Goal: Check status: Check status

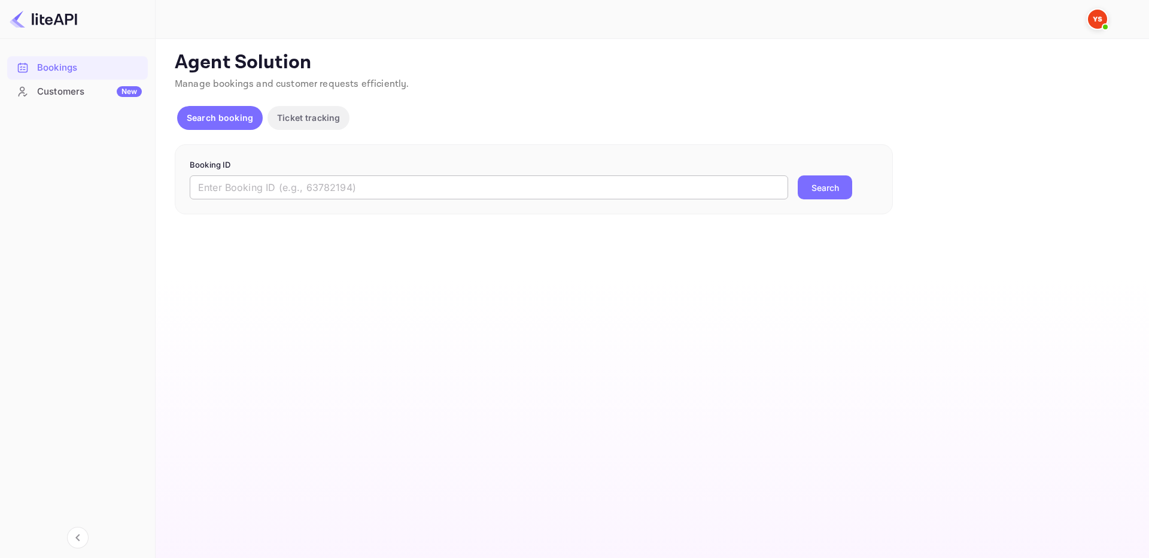
click at [482, 198] on input "text" at bounding box center [489, 187] width 598 height 24
paste input "8903453"
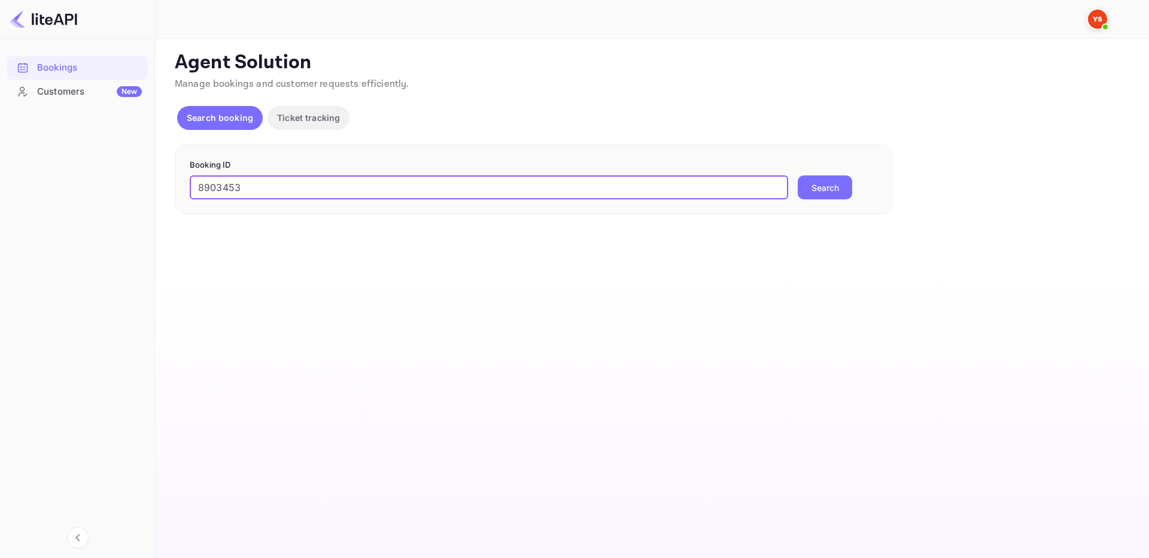
type input "8903453"
click at [847, 186] on button "Search" at bounding box center [825, 187] width 54 height 24
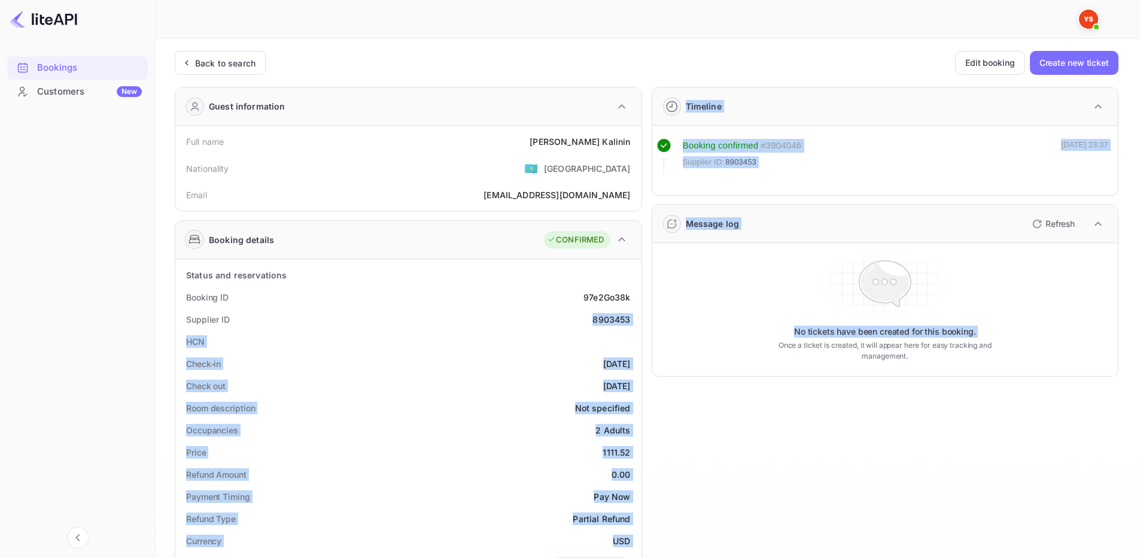
drag, startPoint x: 591, startPoint y: 321, endPoint x: 645, endPoint y: 316, distance: 53.5
click at [645, 316] on div "Guest information Full name [PERSON_NAME] Nationality 🇰🇿 [DEMOGRAPHIC_DATA] Ema…" at bounding box center [641, 502] width 953 height 850
click at [628, 320] on div "8903453" at bounding box center [611, 319] width 38 height 13
click at [634, 321] on div "Supplier ID 8903453" at bounding box center [408, 319] width 457 height 22
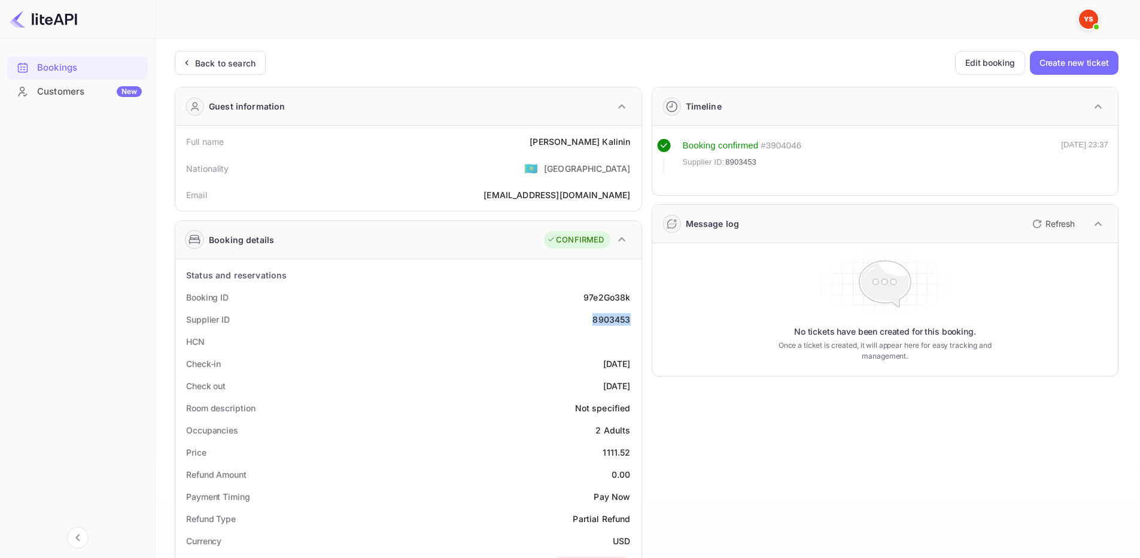
drag, startPoint x: 610, startPoint y: 320, endPoint x: 573, endPoint y: 321, distance: 37.1
click at [573, 322] on div "Supplier ID 8903453" at bounding box center [408, 319] width 457 height 22
copy div "8903453"
drag, startPoint x: 570, startPoint y: 137, endPoint x: 630, endPoint y: 145, distance: 60.4
click at [630, 145] on div "Full name [PERSON_NAME]" at bounding box center [408, 141] width 457 height 22
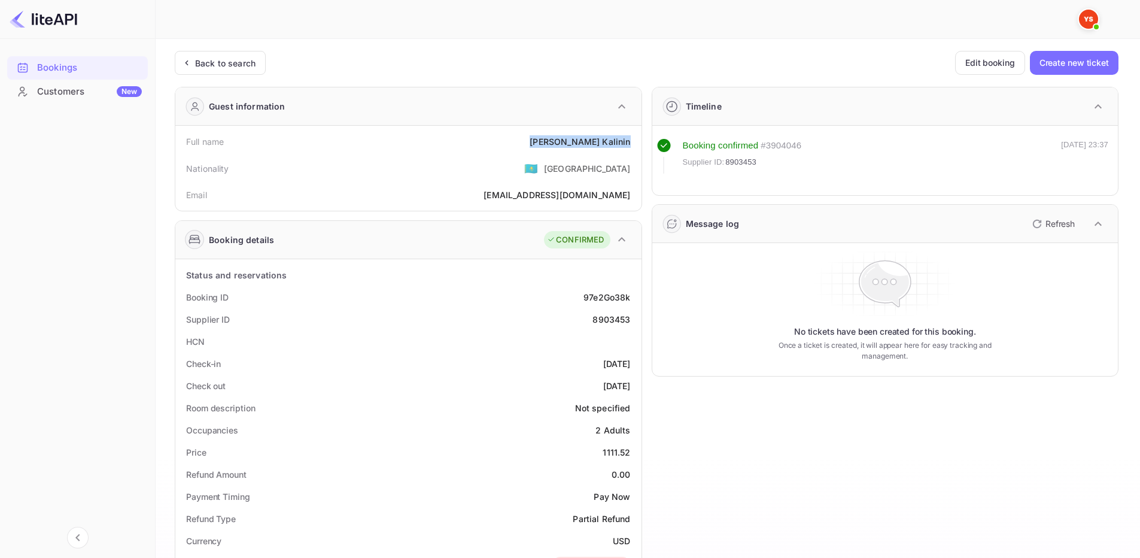
copy div "[PERSON_NAME]"
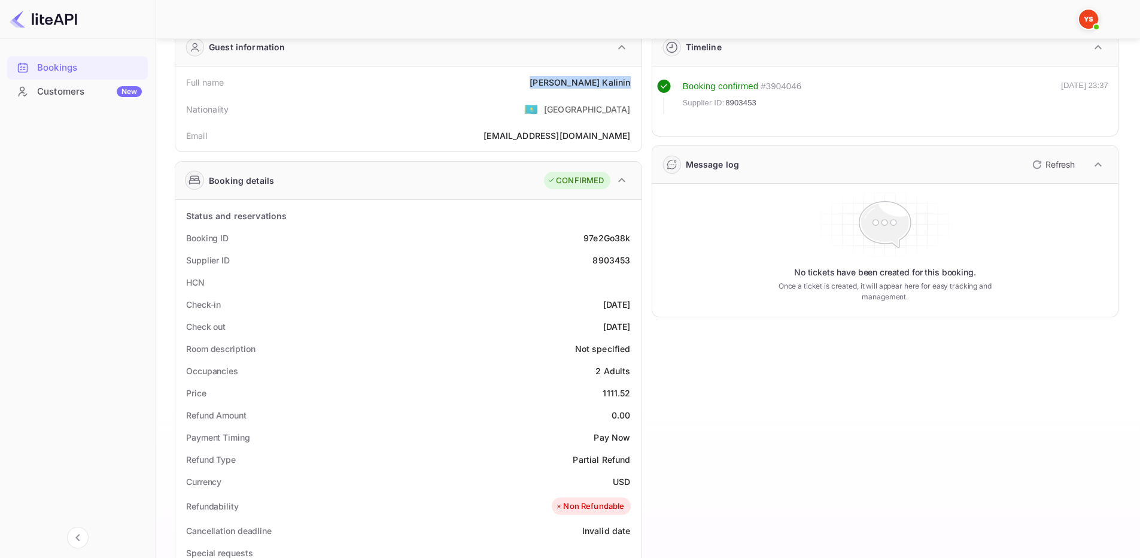
scroll to position [60, 0]
drag, startPoint x: 598, startPoint y: 392, endPoint x: 638, endPoint y: 393, distance: 39.5
click at [638, 393] on div "Status and reservations Booking ID 97e2Go38k Supplier ID 8903453 HCN Check-in […" at bounding box center [408, 528] width 466 height 659
copy div "1111.52"
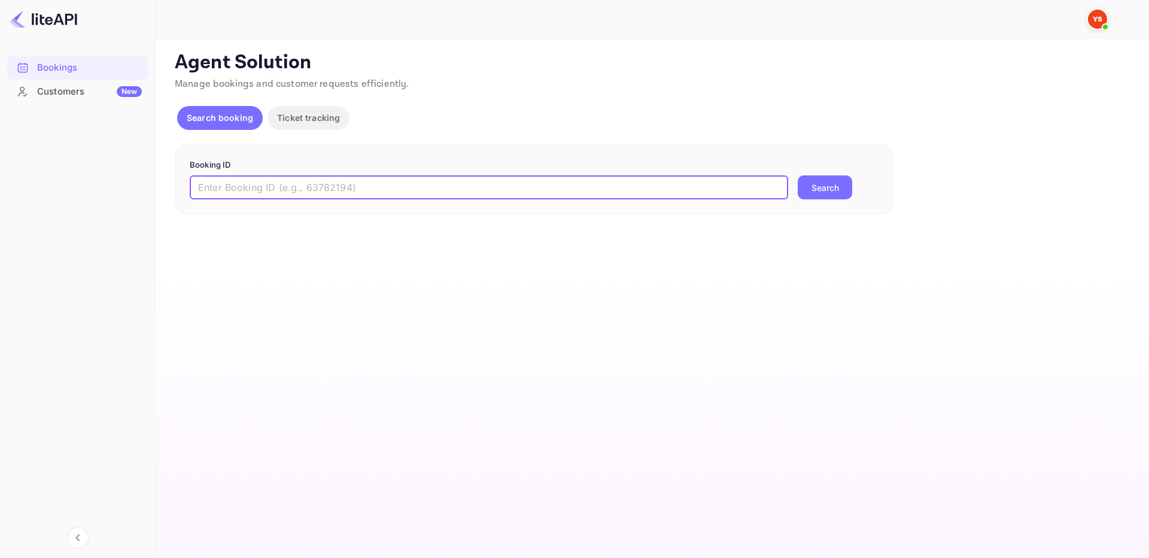
click at [551, 195] on input "text" at bounding box center [489, 187] width 598 height 24
paste input "9234633"
type input "9234633"
click at [814, 184] on button "Search" at bounding box center [825, 187] width 54 height 24
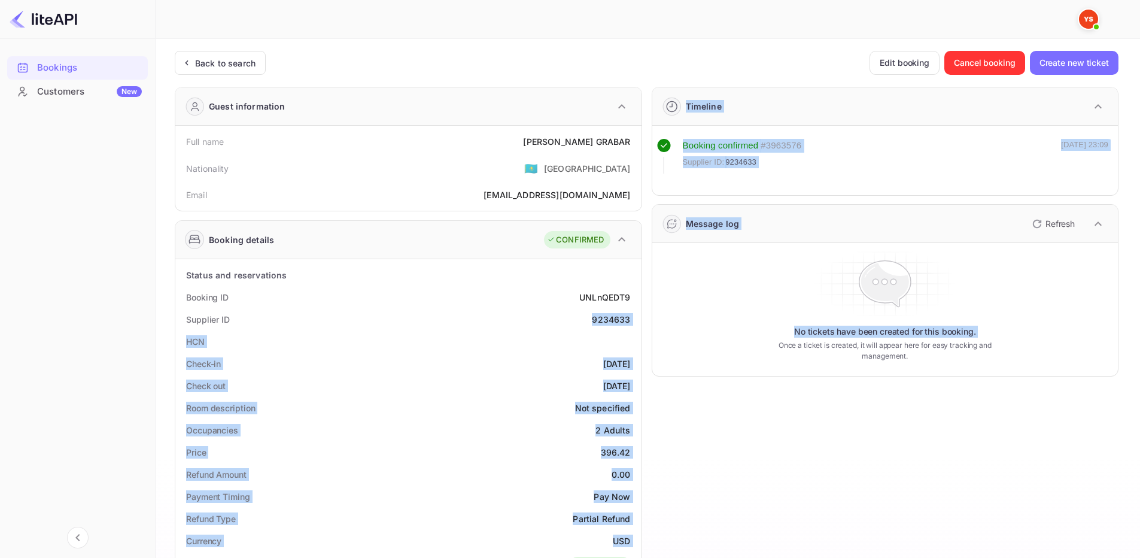
drag, startPoint x: 588, startPoint y: 321, endPoint x: 627, endPoint y: 312, distance: 39.9
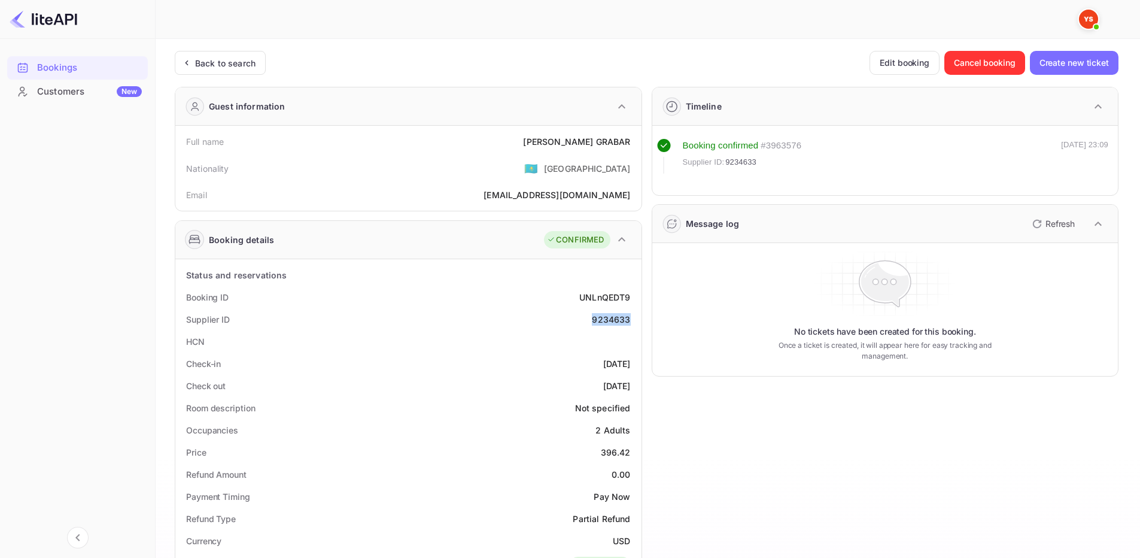
click at [619, 320] on div "9234633" at bounding box center [611, 319] width 38 height 13
drag, startPoint x: 588, startPoint y: 326, endPoint x: 633, endPoint y: 322, distance: 45.1
click at [633, 322] on div "Supplier ID 9234633" at bounding box center [408, 319] width 457 height 22
copy div "9234633"
drag, startPoint x: 565, startPoint y: 144, endPoint x: 630, endPoint y: 145, distance: 65.2
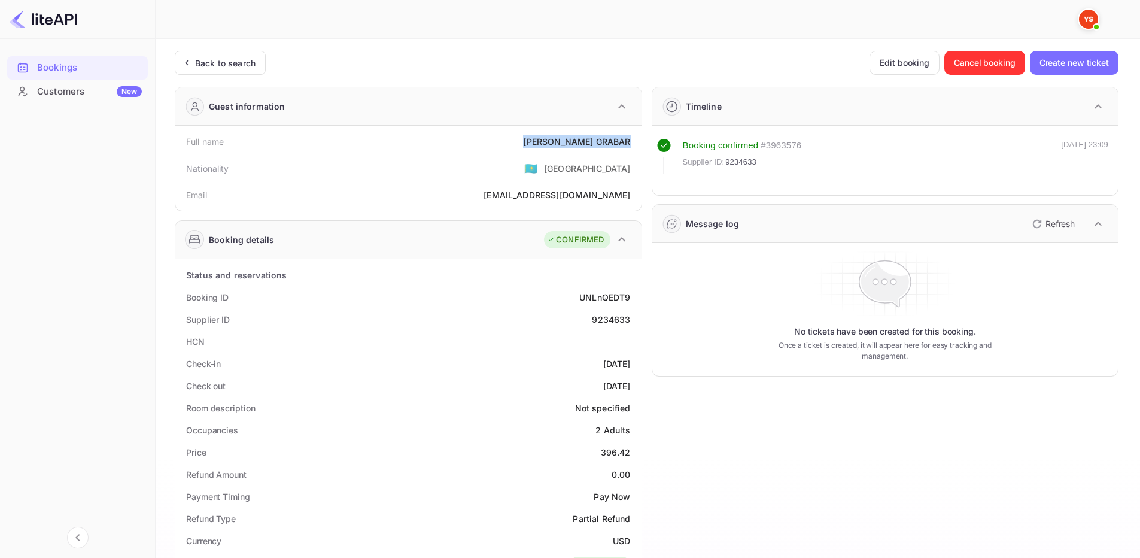
click at [630, 145] on div "Full name ANNA GRABAR" at bounding box center [408, 141] width 457 height 22
copy div "ANNA GRABAR"
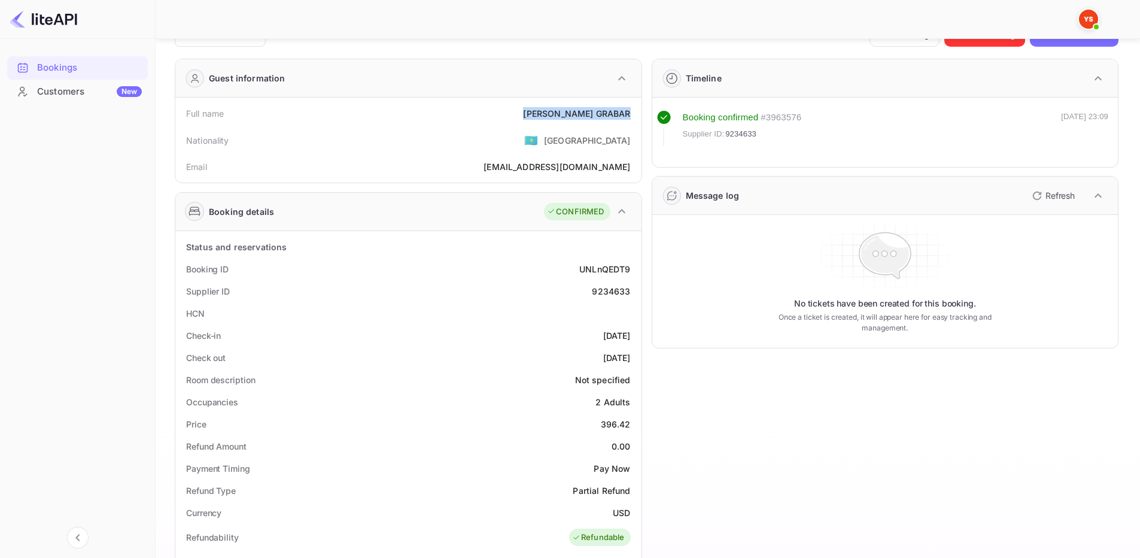
scroll to position [60, 0]
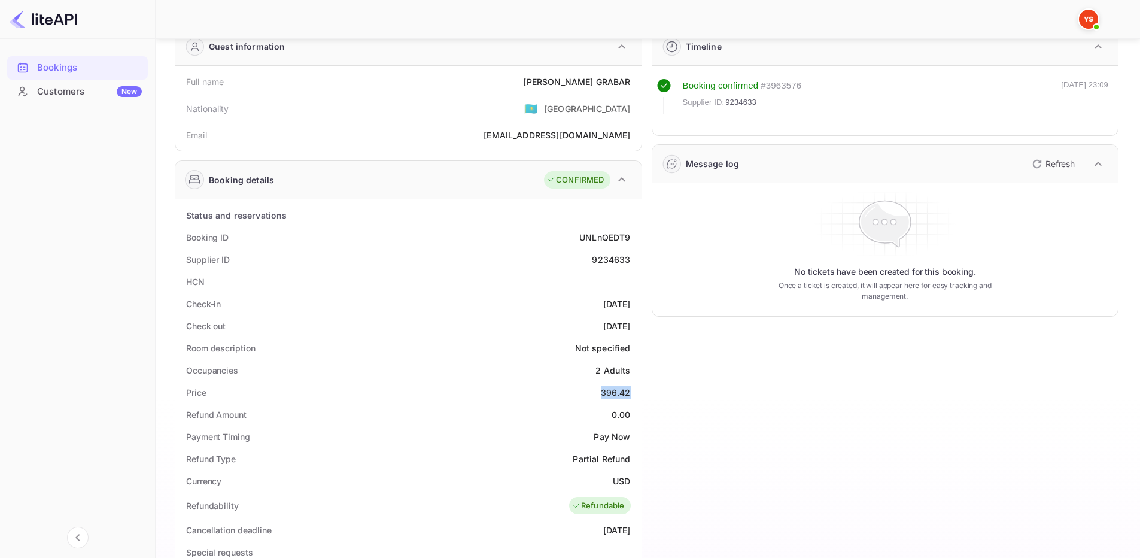
drag, startPoint x: 601, startPoint y: 392, endPoint x: 634, endPoint y: 396, distance: 33.7
click at [634, 396] on div "Price 396.42" at bounding box center [408, 392] width 457 height 22
copy div "396.42"
drag, startPoint x: 570, startPoint y: 83, endPoint x: 638, endPoint y: 86, distance: 67.7
click at [638, 86] on div "Full name ANNA GRABAR Nationality 🇰🇿 Kazakhstan Email anya.grabar@gmail.com" at bounding box center [408, 108] width 466 height 85
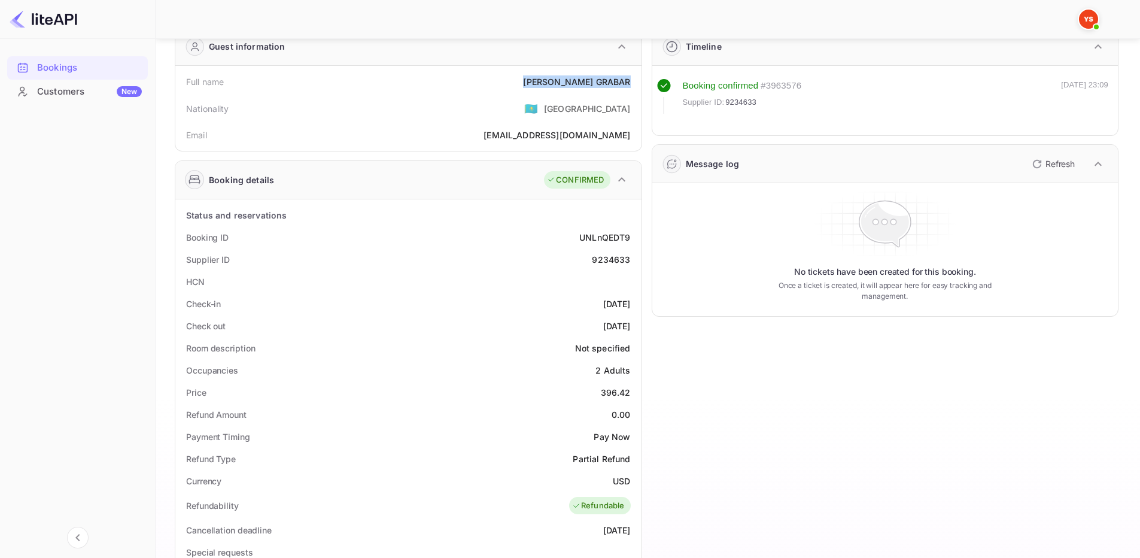
copy div "ANNA GRABAR"
click at [600, 294] on div "Check-in 2025-09-27" at bounding box center [408, 304] width 457 height 22
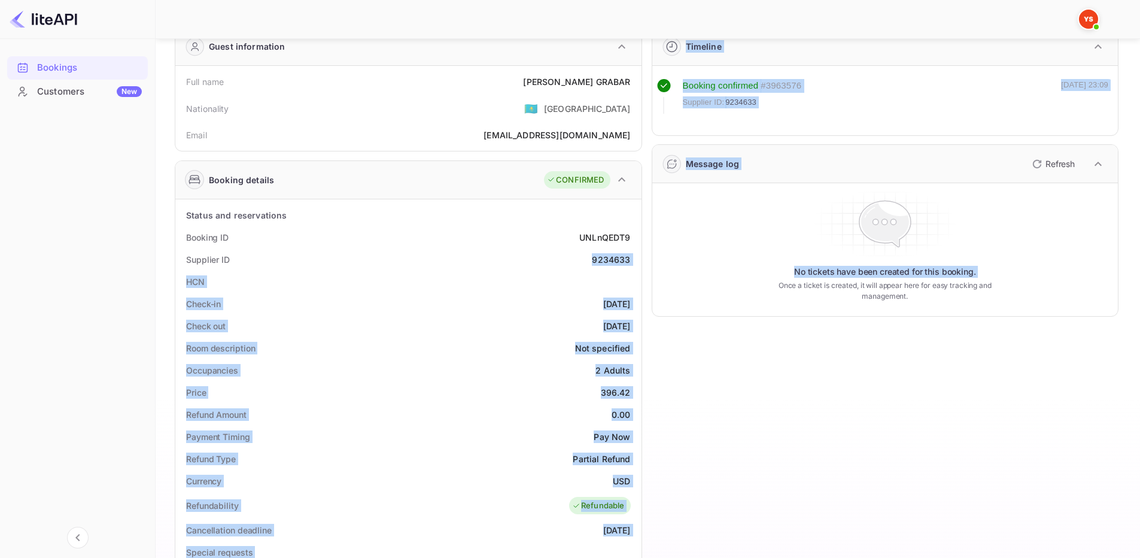
drag, startPoint x: 583, startPoint y: 255, endPoint x: 642, endPoint y: 263, distance: 59.2
click at [642, 263] on div "Guest information Full name ANNA GRABAR Nationality 🇰🇿 Kazakhstan Email anya.gr…" at bounding box center [641, 442] width 953 height 850
click at [564, 251] on div "Supplier ID 9234633" at bounding box center [408, 259] width 457 height 22
click at [597, 261] on div "9234633" at bounding box center [611, 259] width 38 height 13
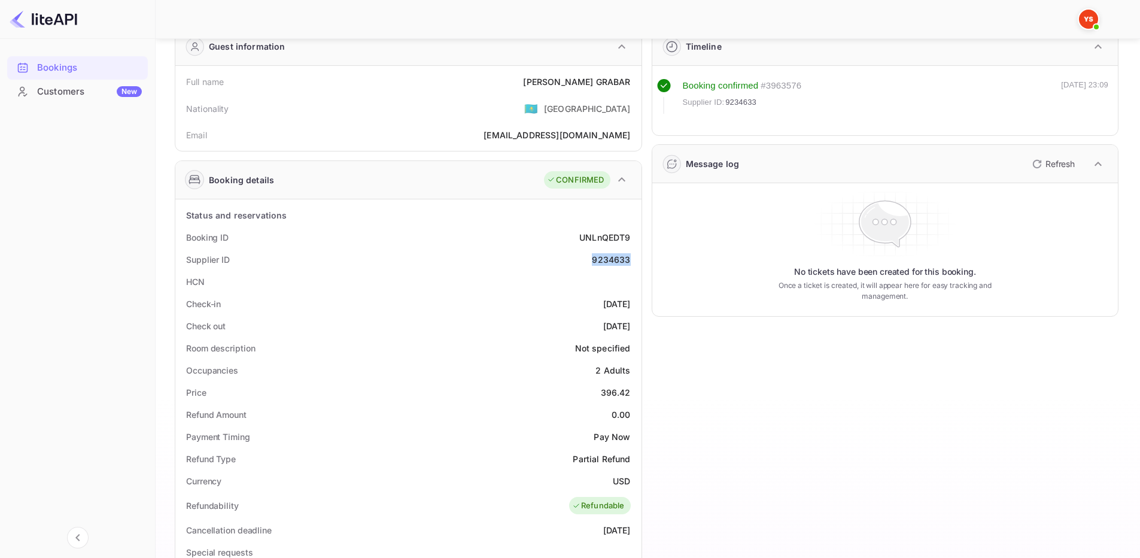
drag, startPoint x: 577, startPoint y: 259, endPoint x: 634, endPoint y: 260, distance: 56.3
click at [634, 260] on div "Supplier ID 9234633" at bounding box center [408, 259] width 457 height 22
copy div "9234633"
